Goal: Task Accomplishment & Management: Use online tool/utility

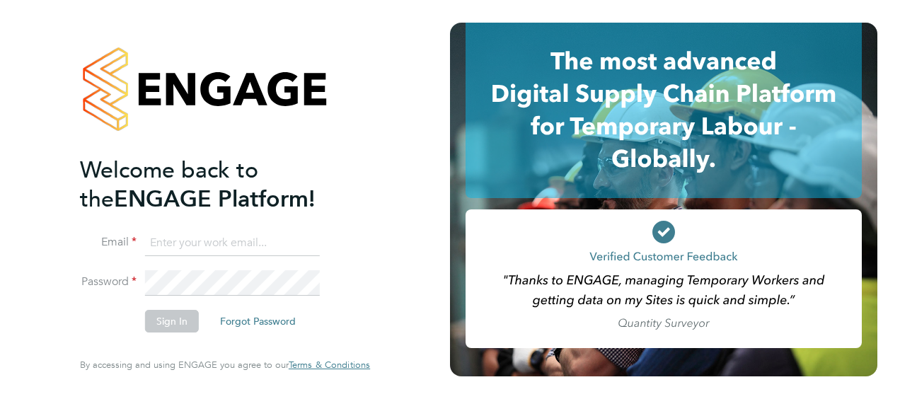
type input "luke.hewitt@vistry.co.uk"
click at [188, 321] on button "Sign In" at bounding box center [172, 321] width 54 height 23
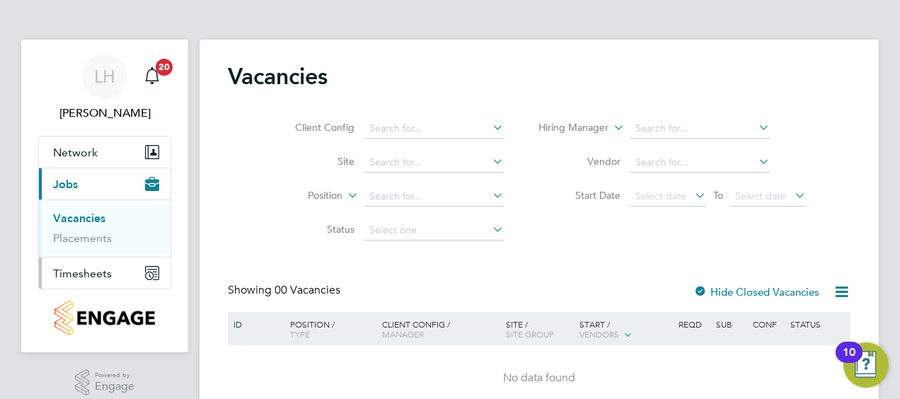
click at [105, 272] on span "Timesheets" at bounding box center [82, 273] width 59 height 13
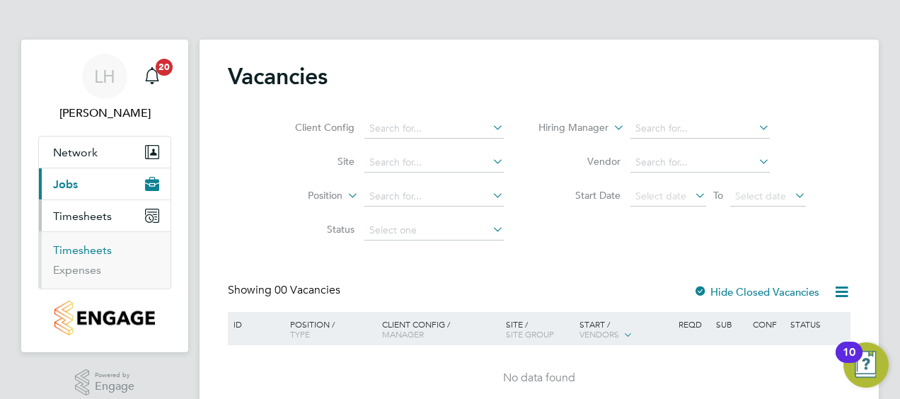
click at [101, 247] on link "Timesheets" at bounding box center [82, 249] width 59 height 13
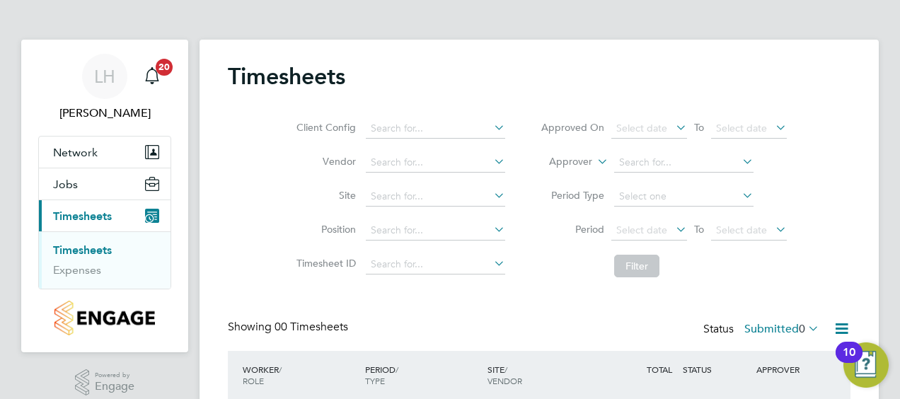
click at [805, 324] on icon at bounding box center [805, 328] width 0 height 20
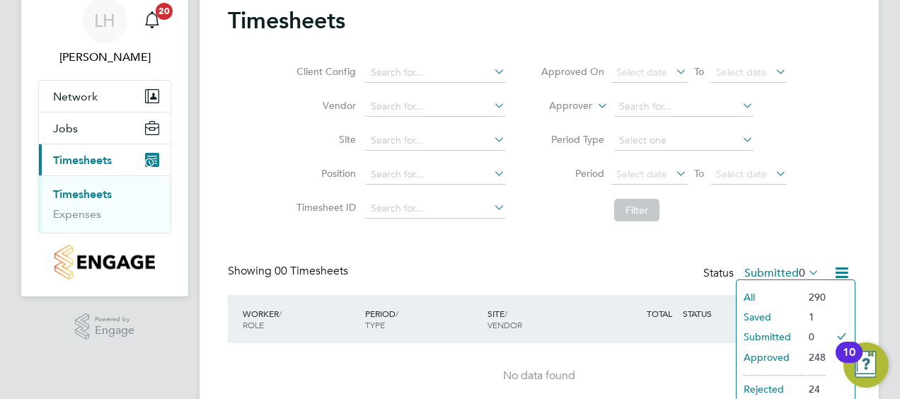
scroll to position [57, 0]
click at [782, 352] on li "Approved" at bounding box center [768, 357] width 65 height 20
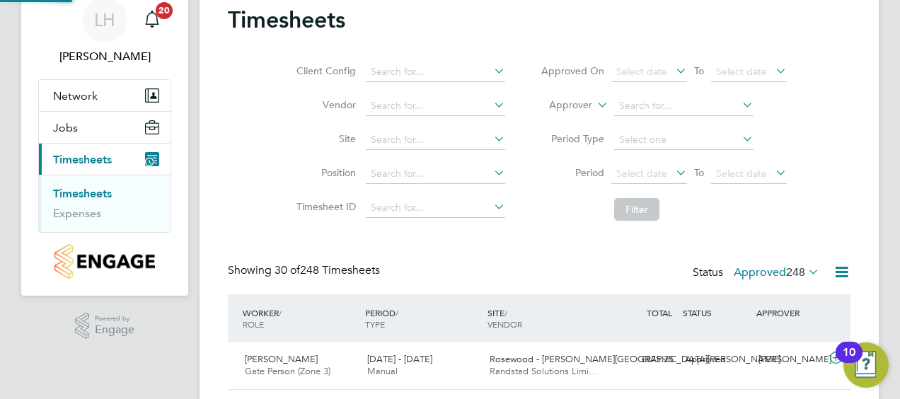
scroll to position [0, 0]
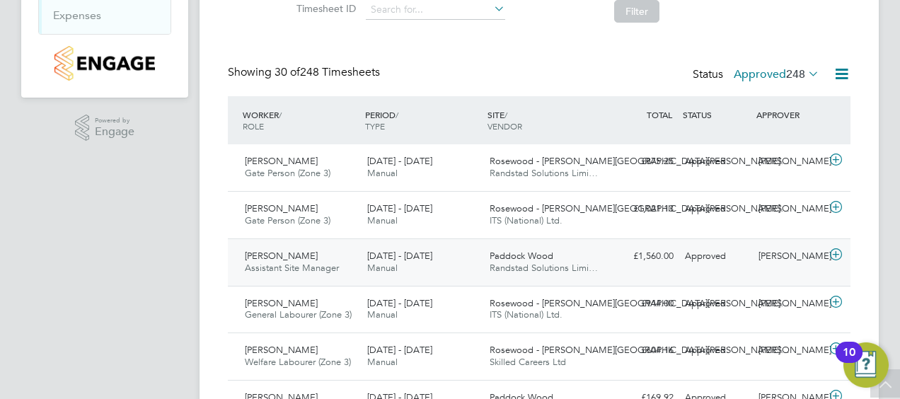
click at [658, 259] on div "£1,560.00 Approved" at bounding box center [642, 256] width 74 height 23
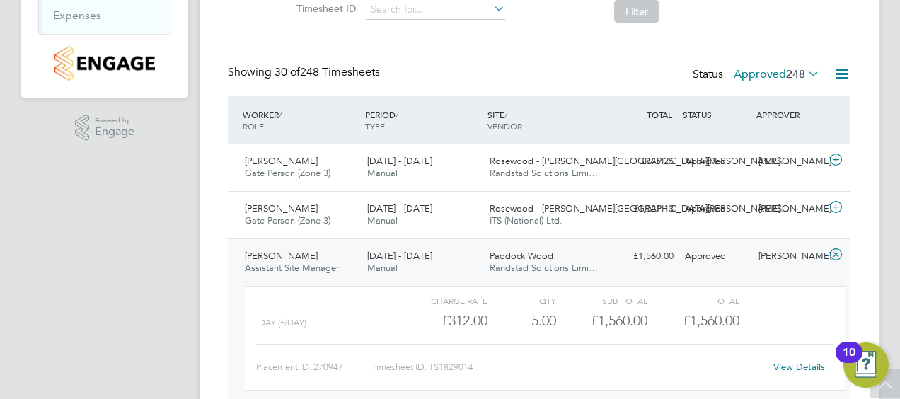
click at [528, 260] on span "Paddock Wood" at bounding box center [521, 256] width 64 height 12
